Goal: Task Accomplishment & Management: Manage account settings

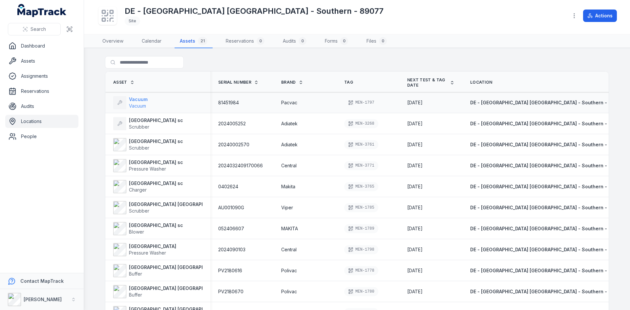
click at [133, 101] on strong "Vacuum" at bounding box center [138, 99] width 19 height 7
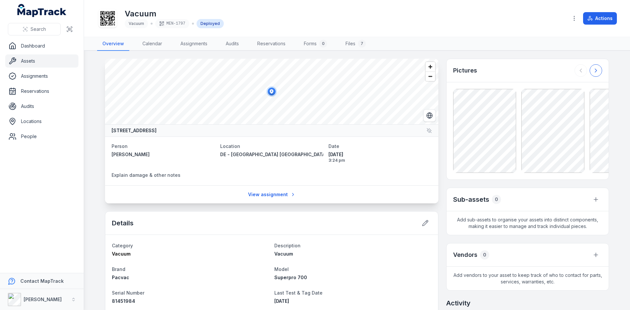
click at [593, 71] on icon at bounding box center [595, 70] width 7 height 7
click at [592, 71] on icon at bounding box center [595, 70] width 7 height 7
click at [592, 72] on icon at bounding box center [595, 70] width 7 height 7
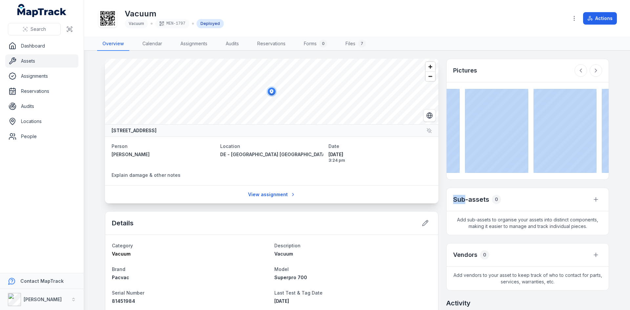
click at [589, 72] on div at bounding box center [588, 70] width 28 height 12
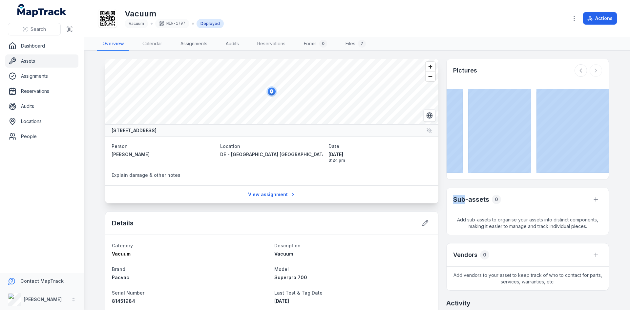
click at [588, 73] on div at bounding box center [588, 70] width 28 height 12
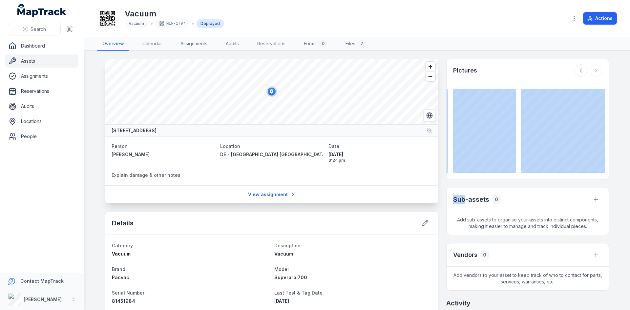
click at [588, 73] on div at bounding box center [588, 70] width 28 height 12
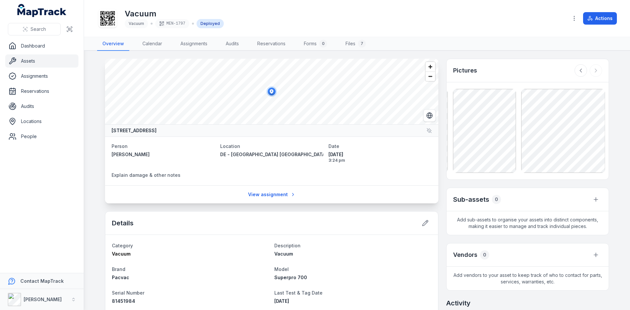
click at [588, 73] on div at bounding box center [588, 70] width 28 height 12
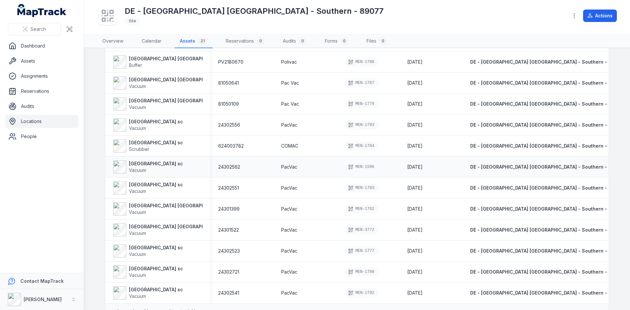
scroll to position [247, 0]
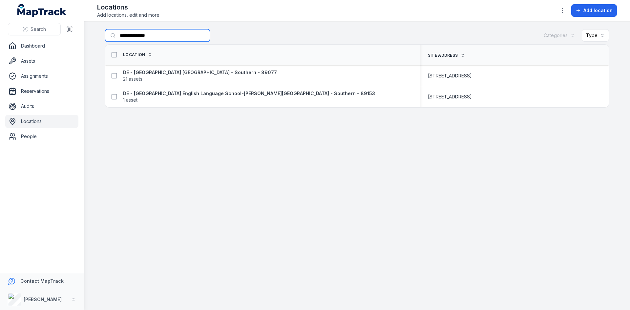
click at [159, 36] on input "**********" at bounding box center [157, 35] width 105 height 12
type input "*"
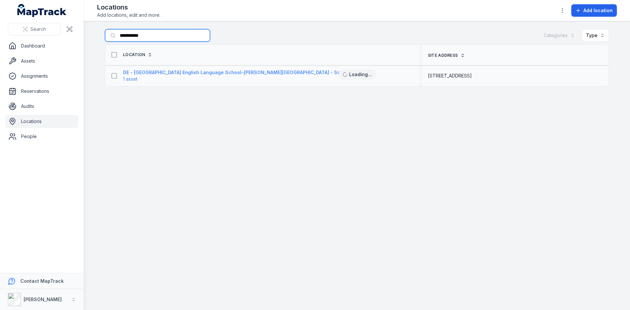
type input "**********"
click at [164, 73] on strong "DE - [GEOGRAPHIC_DATA] English Language School-[PERSON_NAME][GEOGRAPHIC_DATA] -…" at bounding box center [249, 72] width 252 height 7
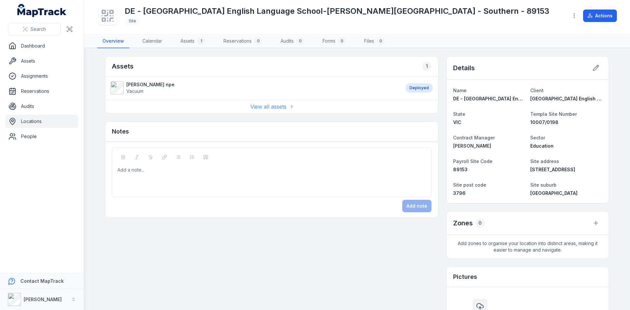
click at [260, 107] on link "View all assets" at bounding box center [271, 107] width 43 height 8
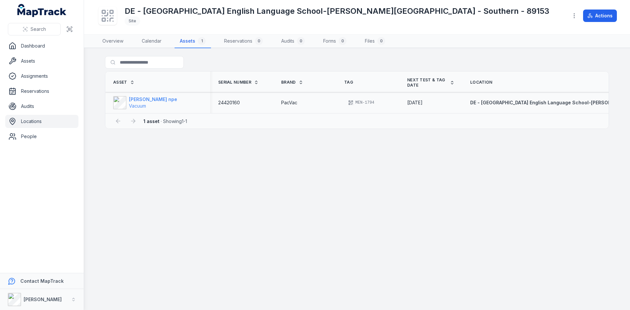
click at [134, 100] on strong "[PERSON_NAME] npe" at bounding box center [153, 99] width 48 height 7
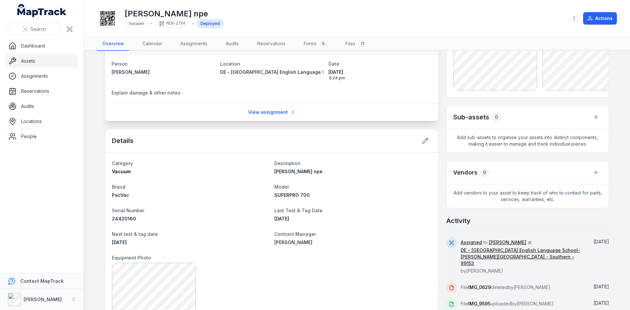
scroll to position [98, 0]
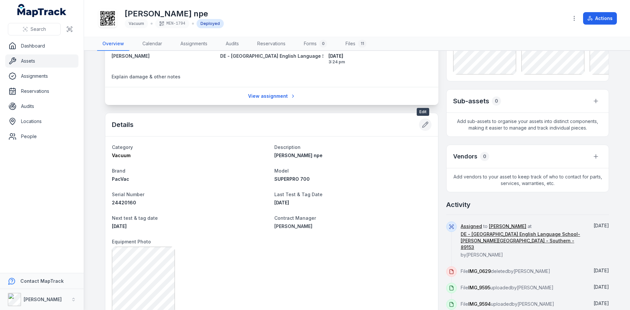
click at [424, 126] on icon at bounding box center [425, 124] width 7 height 7
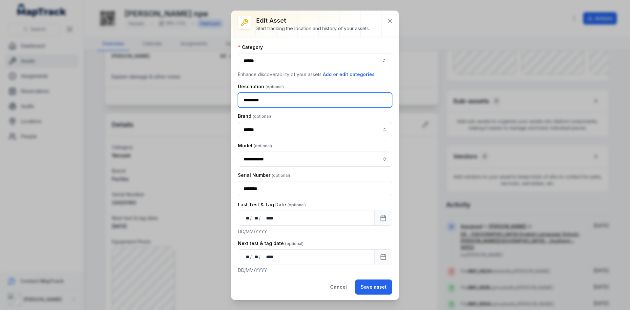
drag, startPoint x: 272, startPoint y: 98, endPoint x: 256, endPoint y: 98, distance: 15.1
click at [264, 97] on input "*********" at bounding box center [315, 99] width 154 height 15
type input "*"
type input "**********"
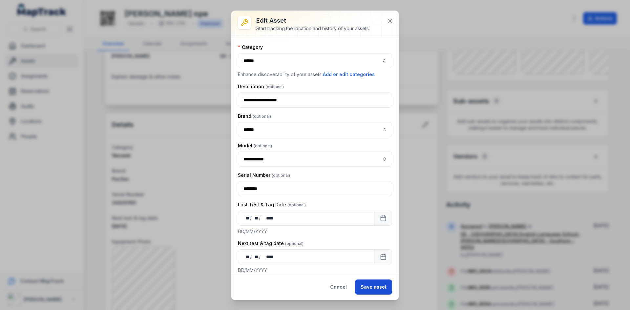
click at [380, 282] on button "Save asset" at bounding box center [373, 286] width 37 height 15
